Goal: Information Seeking & Learning: Learn about a topic

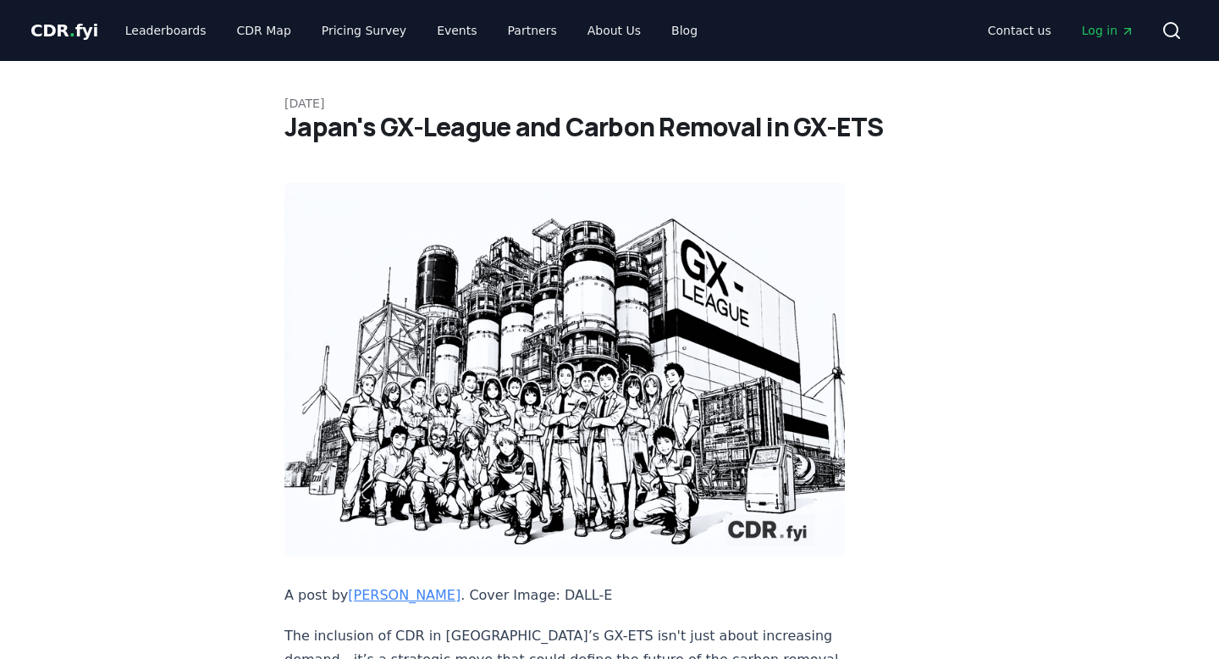
click at [870, 134] on h1 "Japan's GX-League and Carbon Removal in GX-ETS" at bounding box center [609, 127] width 650 height 30
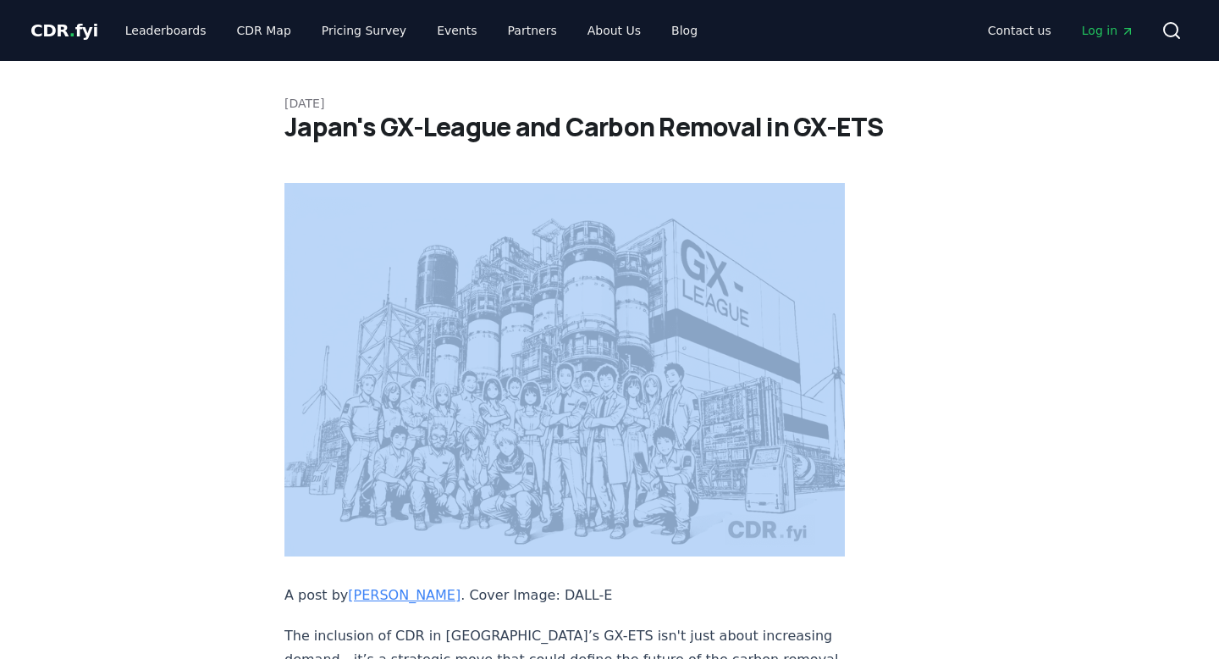
click at [870, 134] on h1 "Japan's GX-League and Carbon Removal in GX-ETS" at bounding box center [609, 127] width 650 height 30
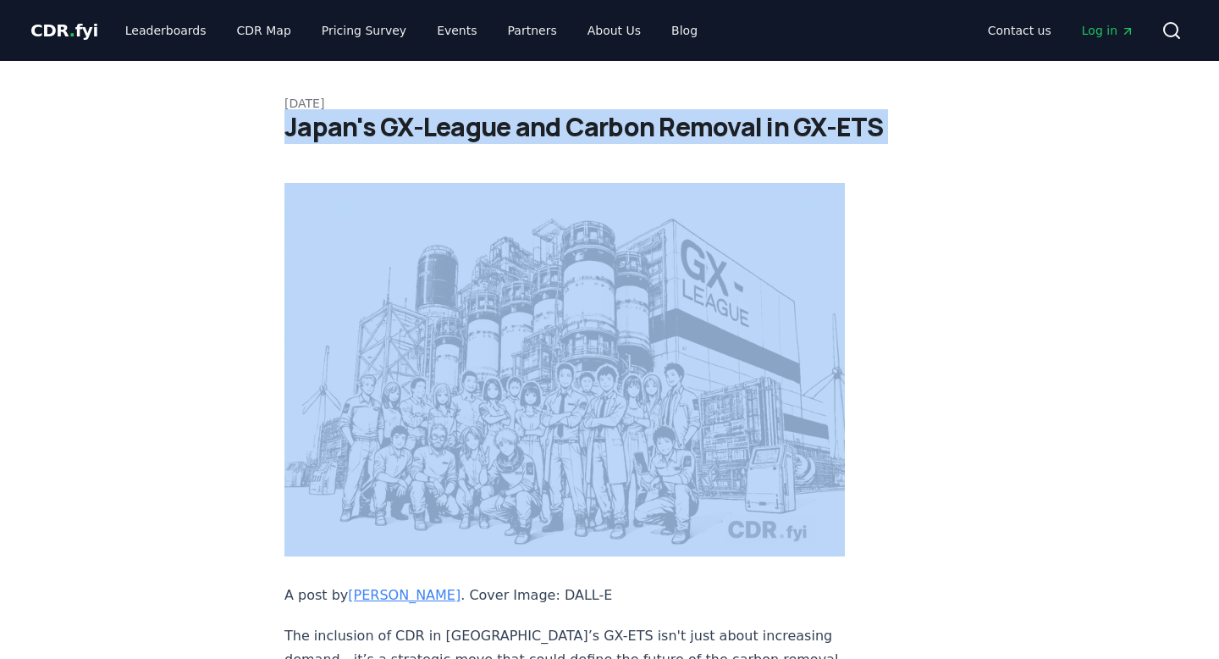
drag, startPoint x: 878, startPoint y: 132, endPoint x: 307, endPoint y: 131, distance: 570.5
click at [307, 131] on h1 "Japan's GX-League and Carbon Removal in GX-ETS" at bounding box center [609, 127] width 650 height 30
copy div "Japan's GX-League and Carbon Removal in GX-ETS"
click at [556, 379] on img at bounding box center [564, 369] width 560 height 373
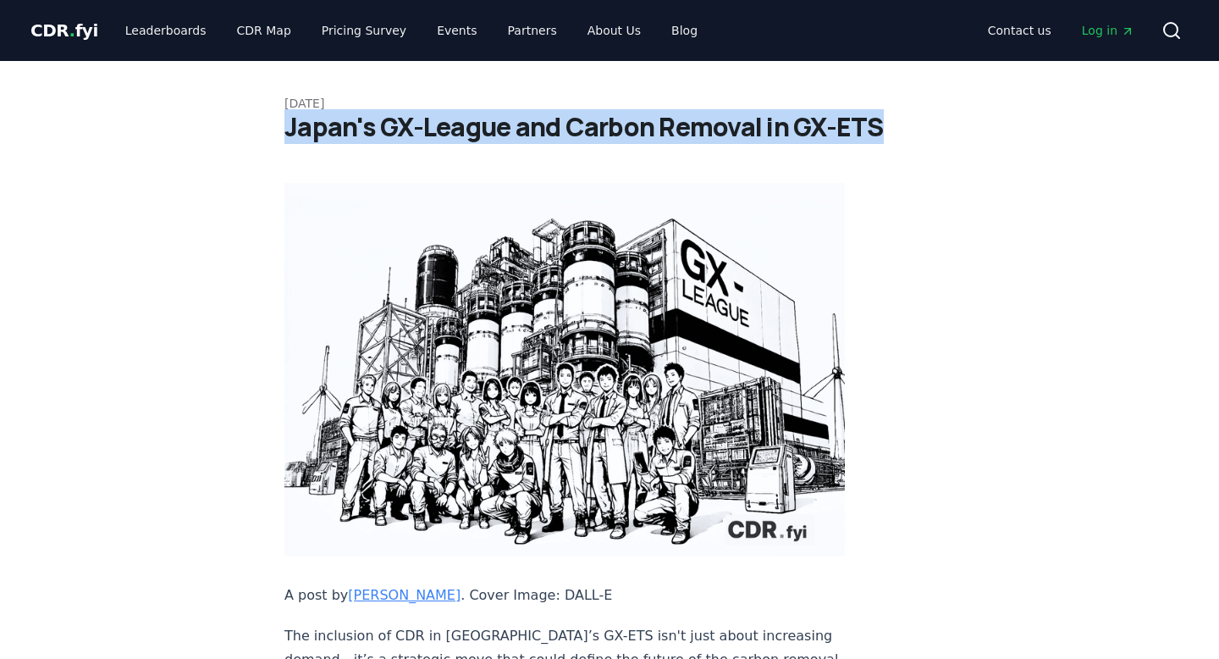
drag, startPoint x: 881, startPoint y: 124, endPoint x: 271, endPoint y: 117, distance: 610.4
copy h1 "Japan's GX-League and Carbon Removal in GX-ETS"
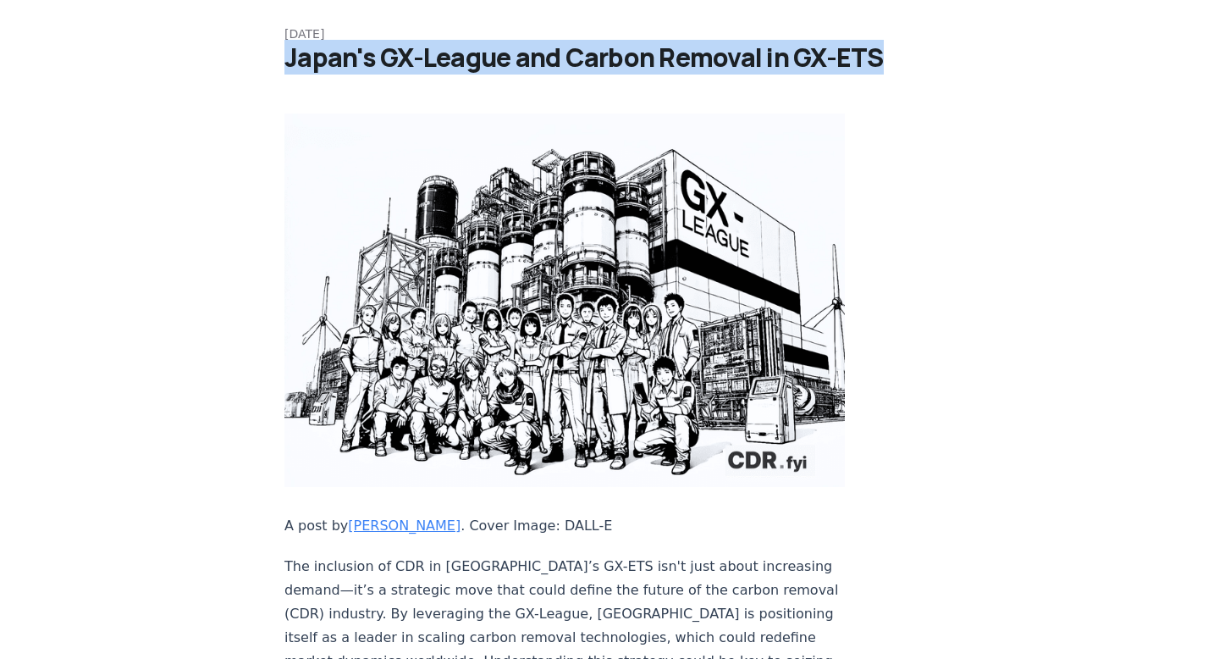
scroll to position [41, 0]
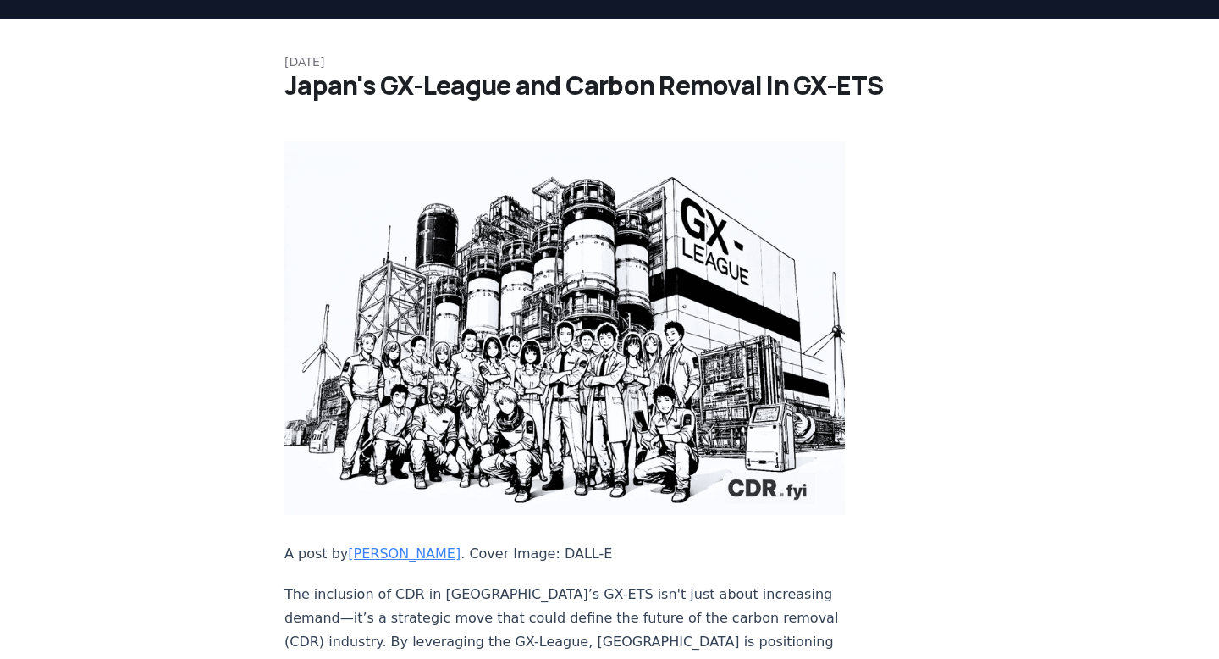
click at [601, 98] on h1 "Japan's GX-League and Carbon Removal in GX-ETS" at bounding box center [609, 85] width 650 height 30
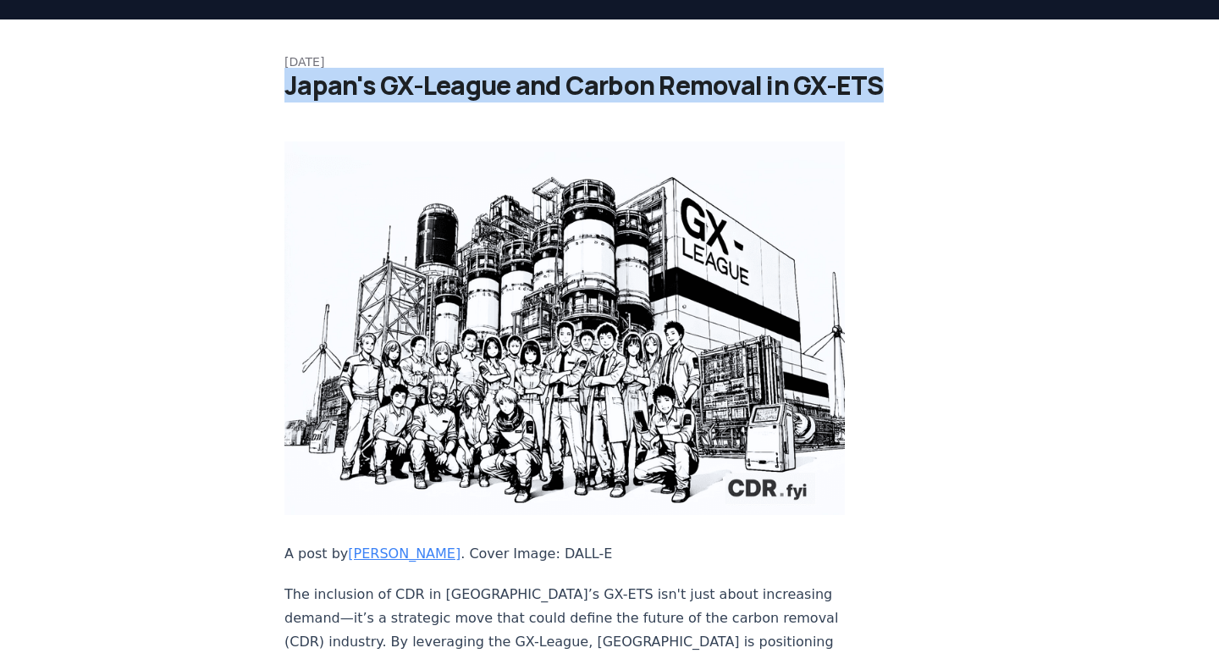
drag, startPoint x: 883, startPoint y: 79, endPoint x: 289, endPoint y: 80, distance: 593.4
click at [289, 80] on h1 "Japan's GX-League and Carbon Removal in GX-ETS" at bounding box center [609, 85] width 650 height 30
copy h1 "Japan's GX-League and Carbon Removal in GX-ETS"
